Goal: Task Accomplishment & Management: Use online tool/utility

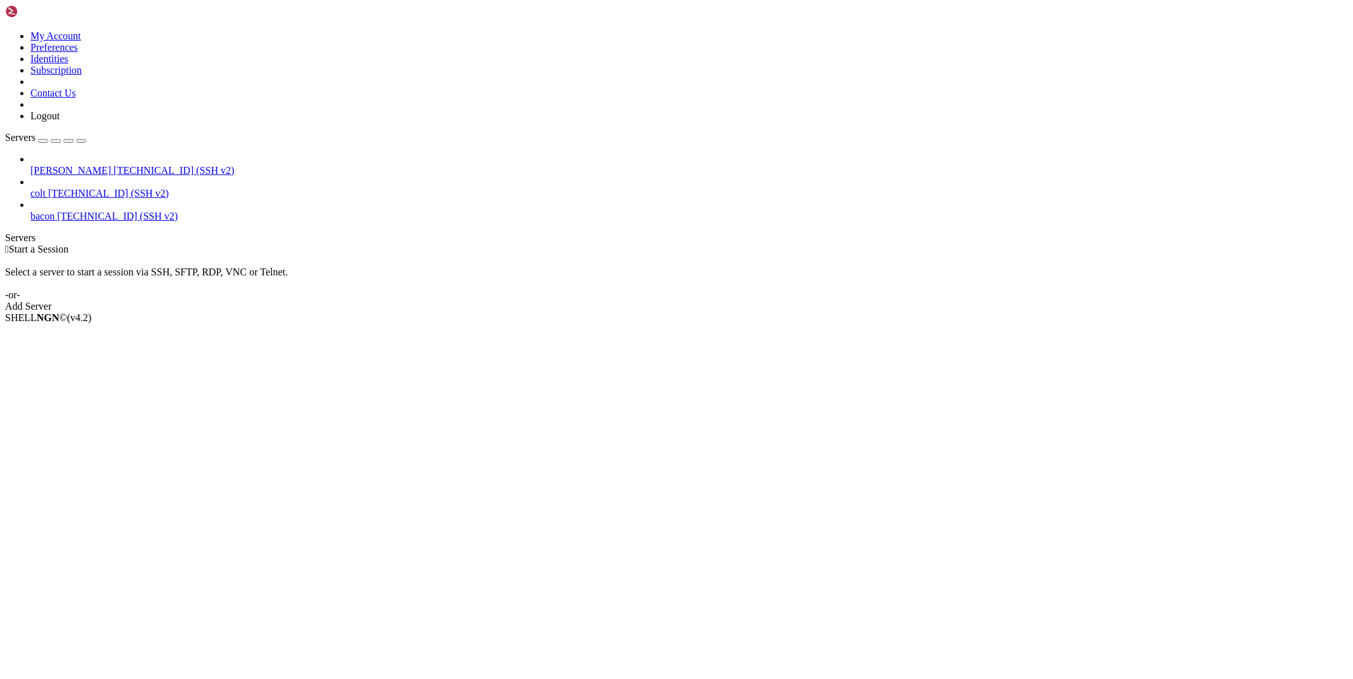
click at [114, 165] on span "[TECHNICAL_ID] (SSH v2)" at bounding box center [174, 170] width 121 height 11
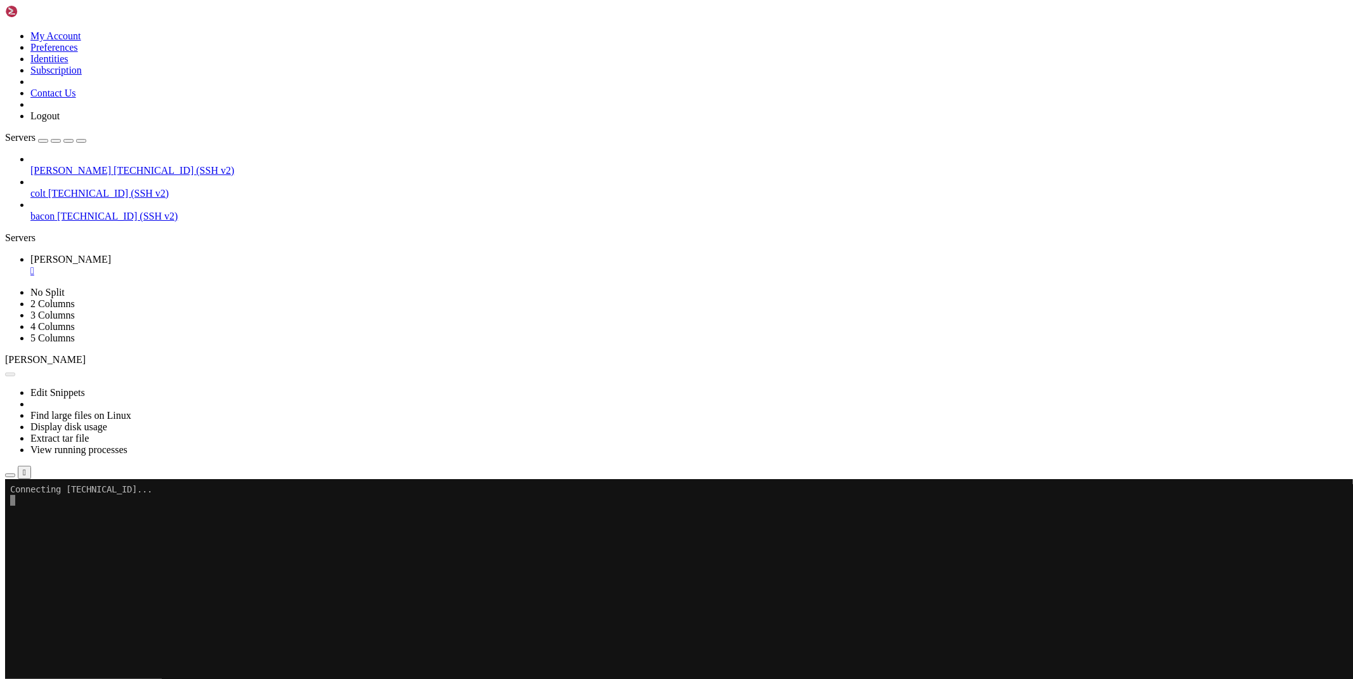
click at [15, 473] on button "button" at bounding box center [10, 475] width 10 height 4
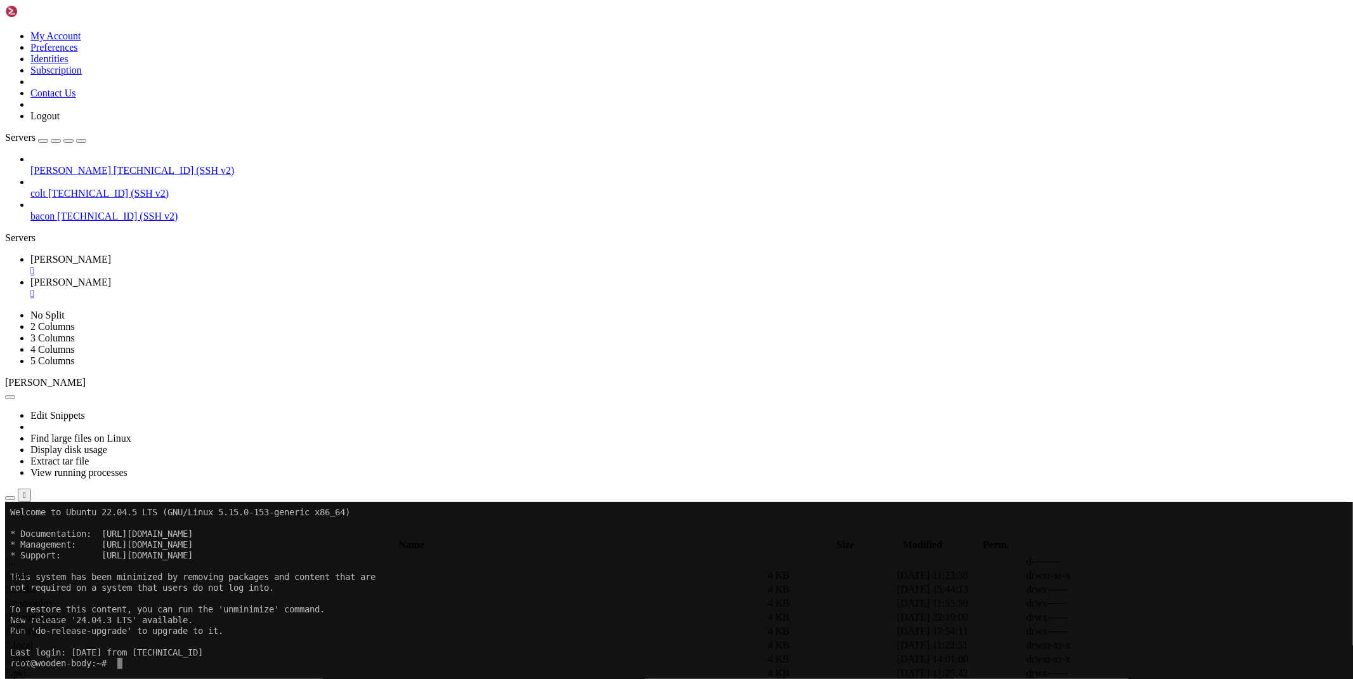
type input "/root/ryx"
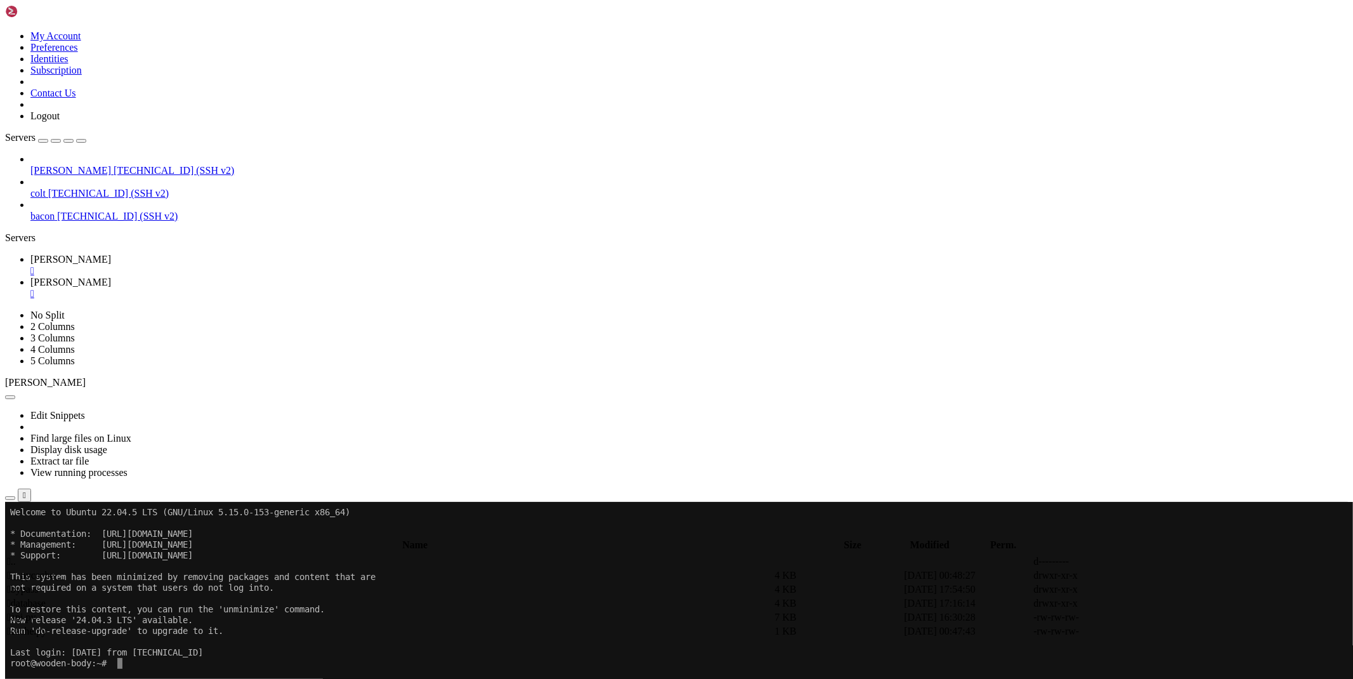
click at [1163, 617] on link at bounding box center [1163, 617] width 0 height 0
type textarea "[DOMAIN_NAME](run())"
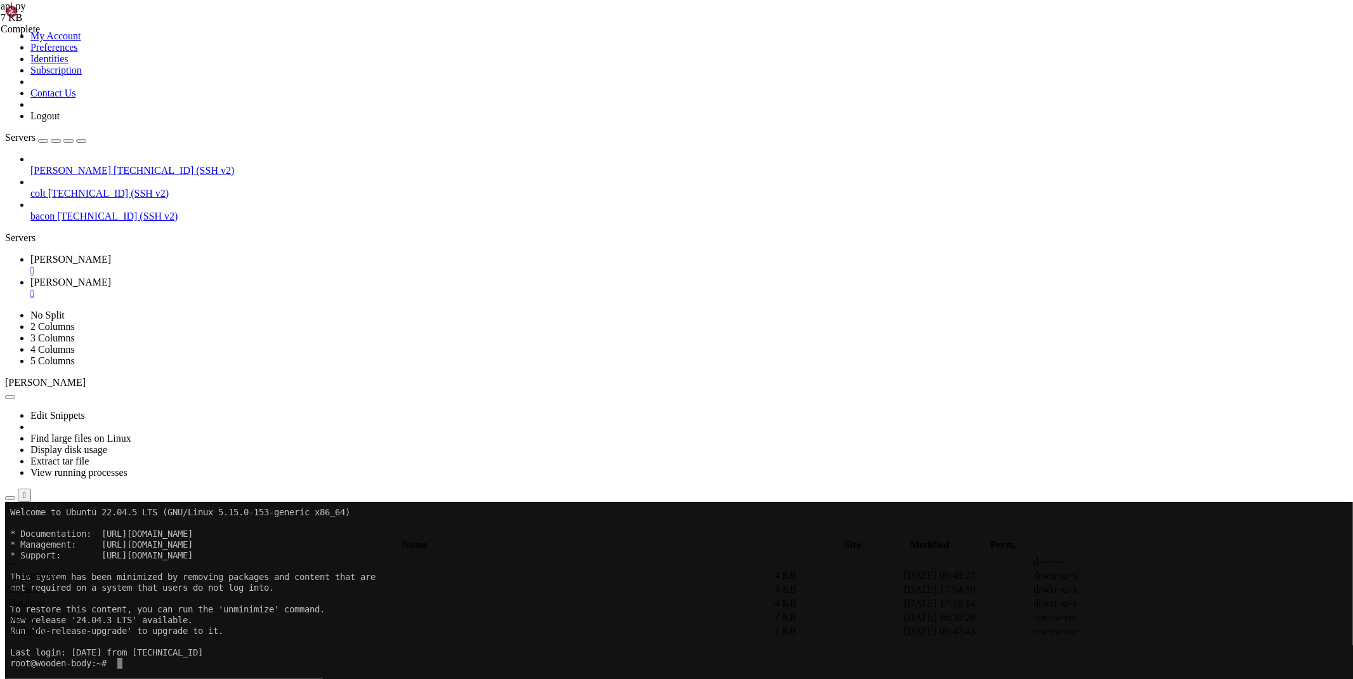
click at [111, 254] on span "[PERSON_NAME]" at bounding box center [70, 259] width 81 height 11
